Goal: Task Accomplishment & Management: Manage account settings

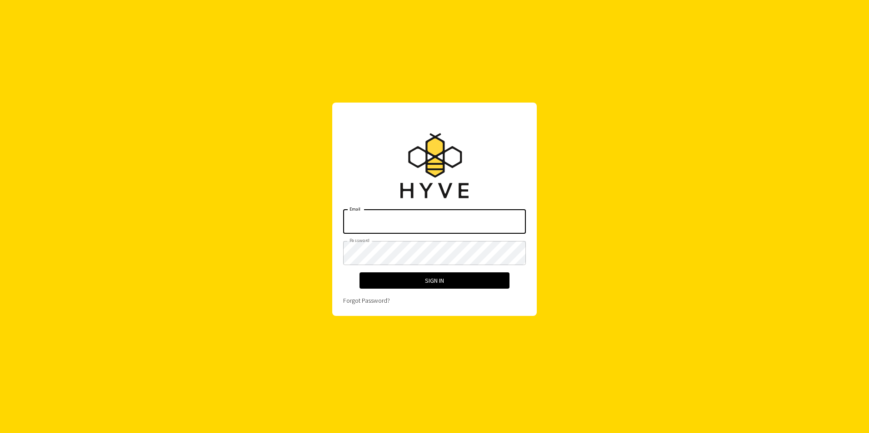
click at [399, 220] on input "Email" at bounding box center [434, 222] width 183 height 24
click at [629, 221] on div "Logo Created with Sketch. Email Email Password Password Sign In Forgot Password?" at bounding box center [434, 209] width 727 height 375
click at [452, 225] on input "Email" at bounding box center [434, 222] width 183 height 24
type input "[EMAIL_ADDRESS][DOMAIN_NAME]"
click at [366, 303] on link "Forgot Password?" at bounding box center [366, 301] width 47 height 8
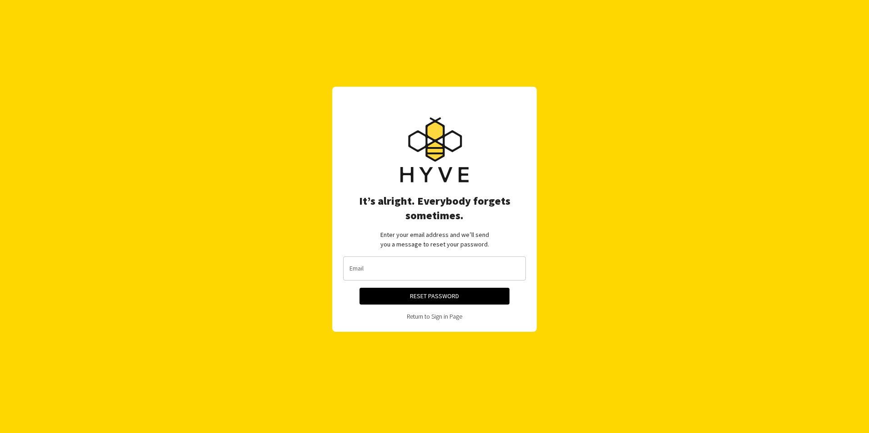
click at [440, 268] on input "Email" at bounding box center [434, 269] width 183 height 24
type input "[EMAIL_ADDRESS][DOMAIN_NAME]"
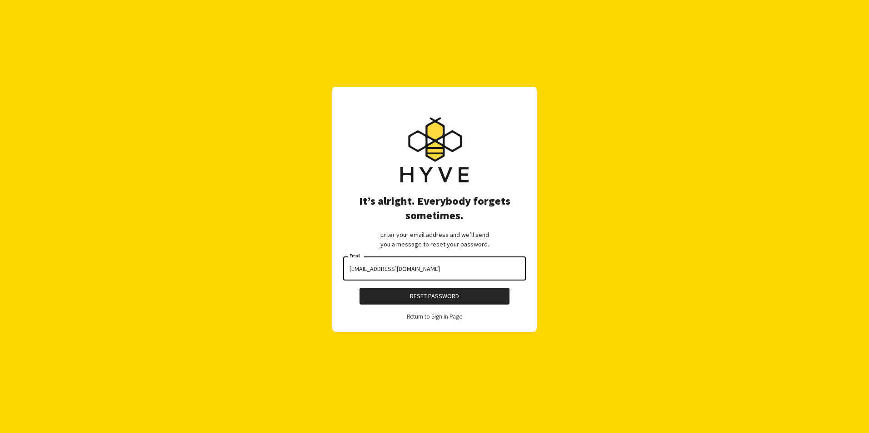
click at [444, 298] on button "Reset Password" at bounding box center [434, 296] width 150 height 17
